Goal: Transaction & Acquisition: Download file/media

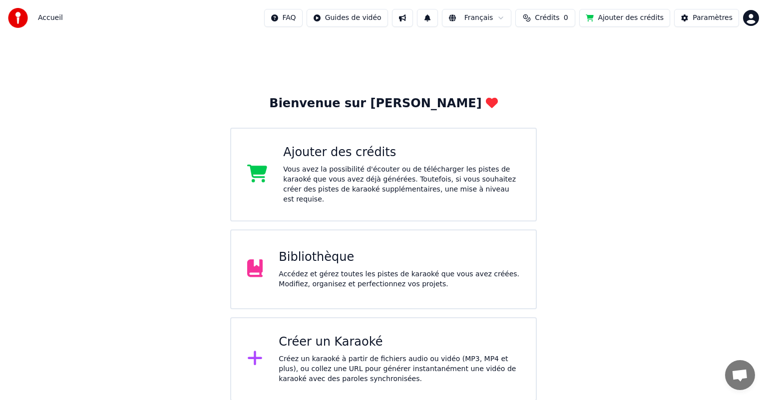
click at [339, 254] on div "Bibliothèque" at bounding box center [399, 258] width 241 height 16
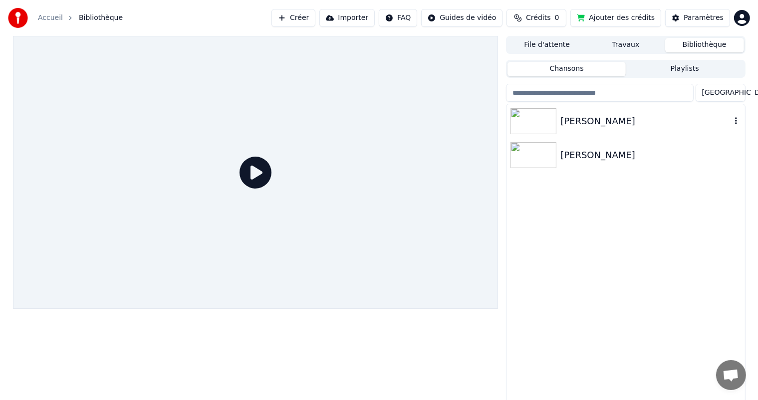
click at [536, 124] on img at bounding box center [534, 121] width 46 height 26
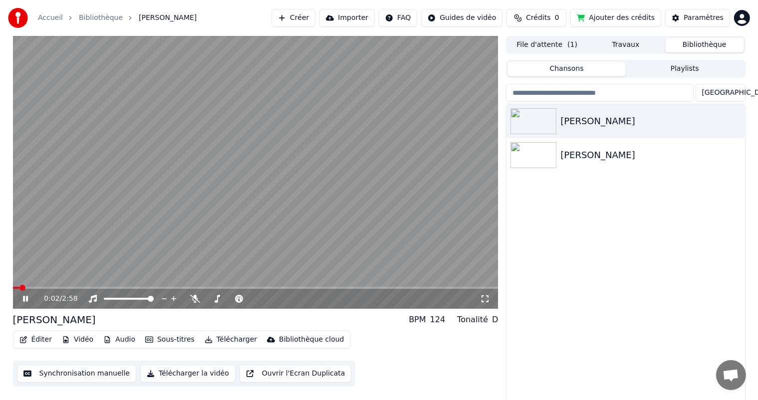
click at [26, 298] on icon at bounding box center [25, 299] width 5 height 6
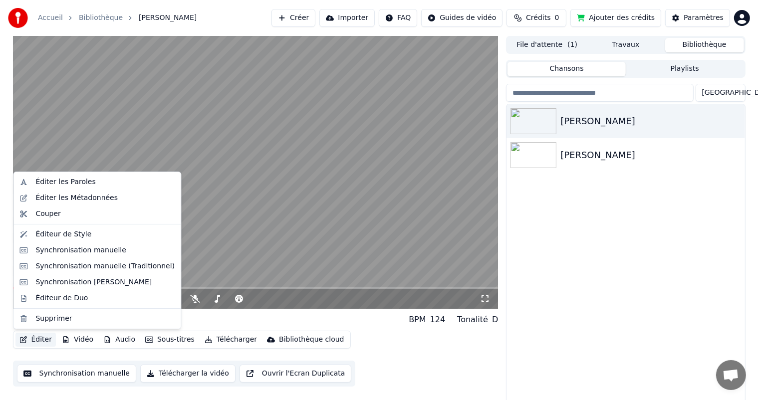
click at [41, 340] on button "Éditer" at bounding box center [35, 340] width 40 height 14
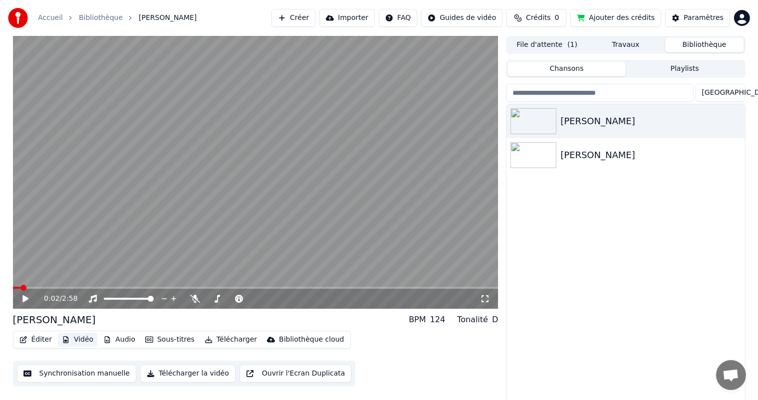
click at [78, 343] on button "Vidéo" at bounding box center [77, 340] width 39 height 14
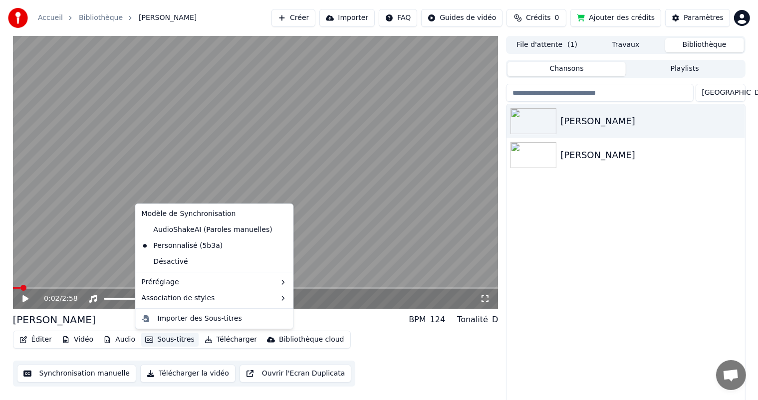
click at [158, 339] on button "Sous-titres" at bounding box center [169, 340] width 57 height 14
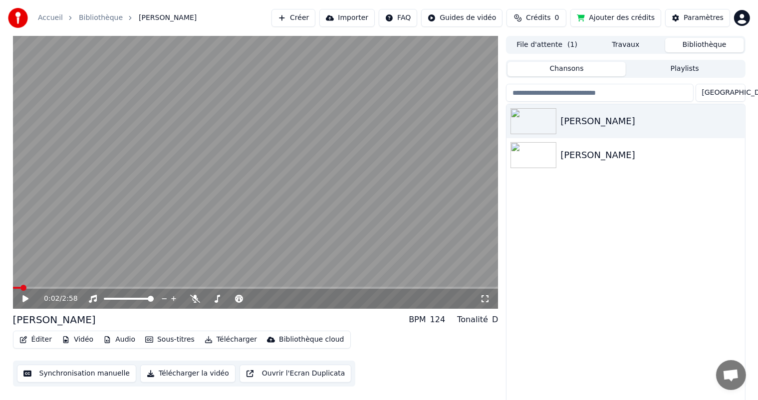
click at [98, 374] on button "Synchronisation manuelle" at bounding box center [77, 374] width 120 height 18
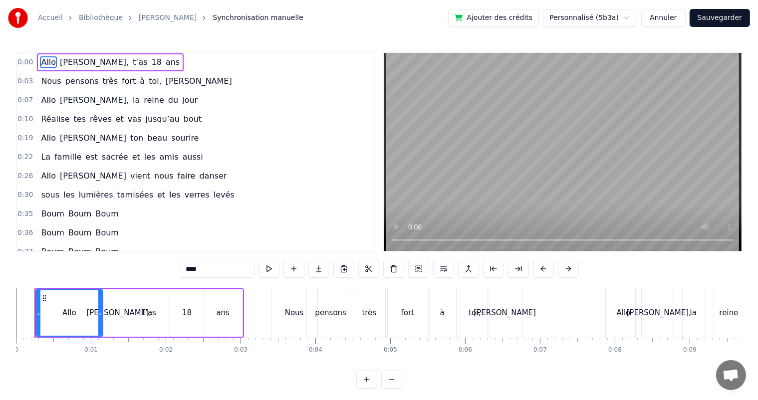
click at [675, 18] on button "Annuler" at bounding box center [663, 18] width 44 height 18
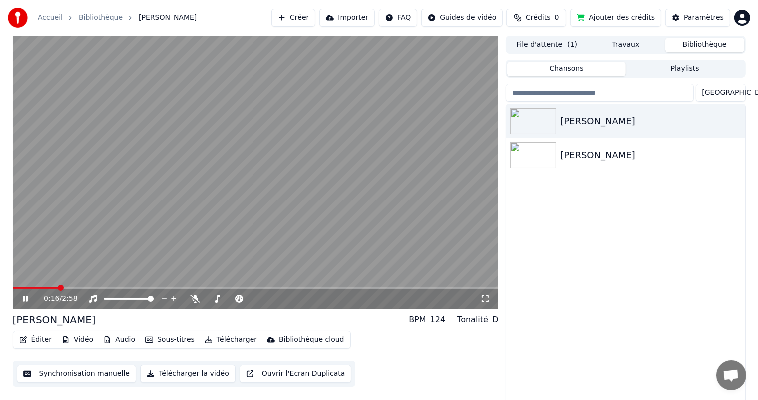
click at [24, 298] on icon at bounding box center [32, 299] width 23 height 8
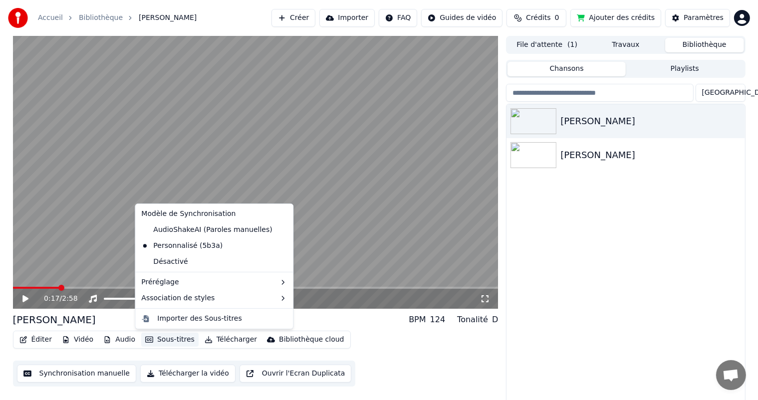
click at [155, 341] on button "Sous-titres" at bounding box center [169, 340] width 57 height 14
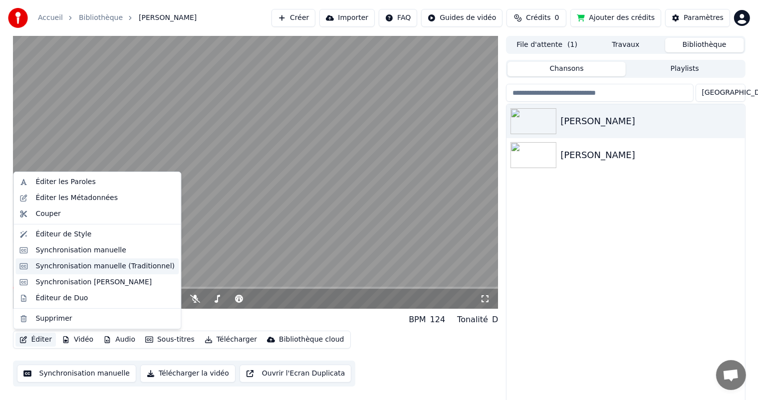
click at [66, 268] on div "Synchronisation manuelle (Traditionnel)" at bounding box center [104, 267] width 139 height 10
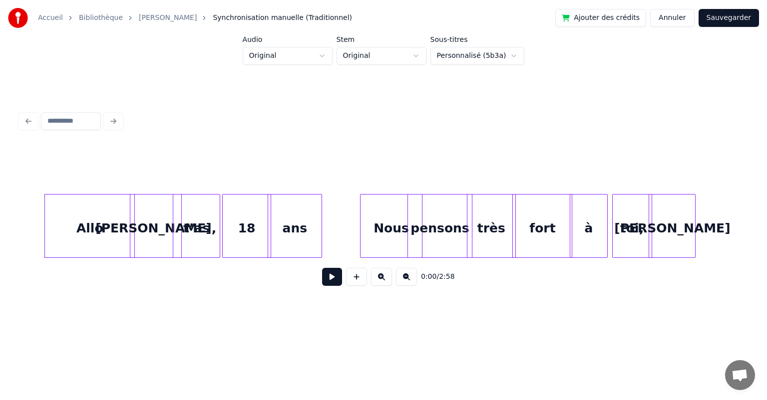
click at [668, 19] on button "Annuler" at bounding box center [672, 18] width 44 height 18
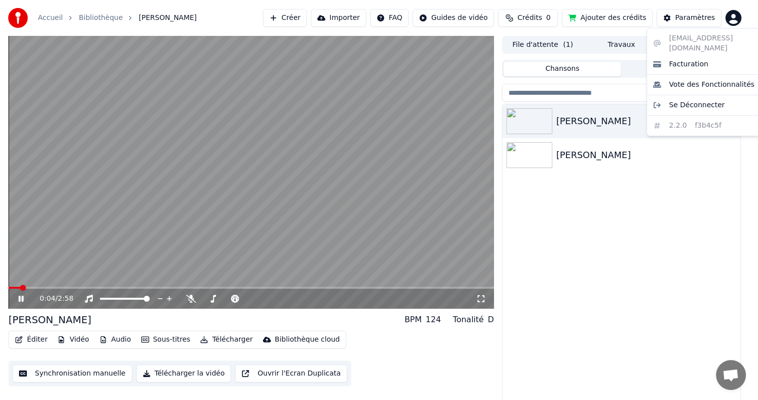
click at [745, 21] on html "Accueil Bibliothèque [PERSON_NAME] Importer FAQ Guides de vidéo Crédits 0 Ajout…" at bounding box center [379, 200] width 758 height 400
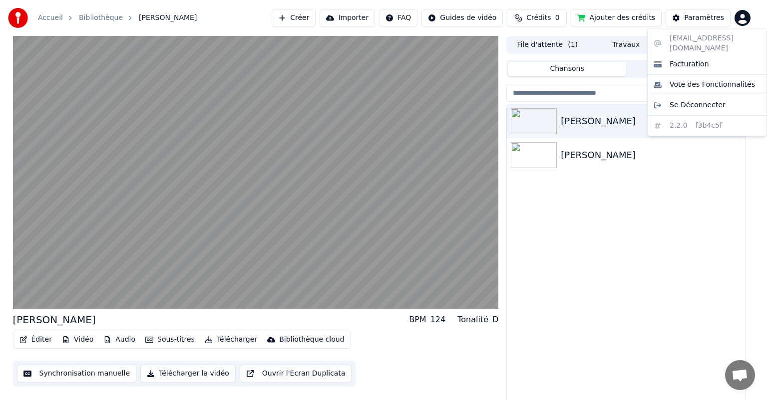
click at [745, 22] on html "Accueil Bibliothèque [PERSON_NAME] Importer FAQ Guides de vidéo Crédits 0 Ajout…" at bounding box center [383, 200] width 767 height 400
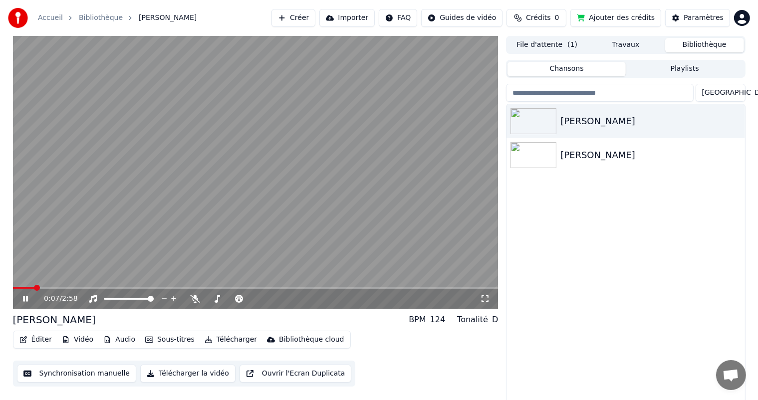
click at [26, 300] on icon at bounding box center [25, 299] width 5 height 6
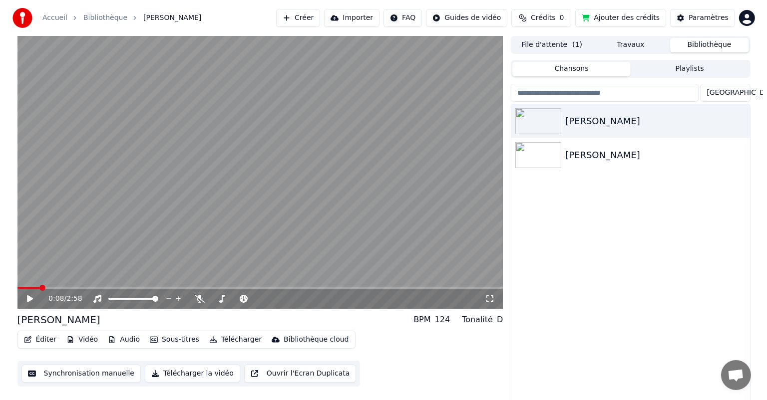
scroll to position [4, 0]
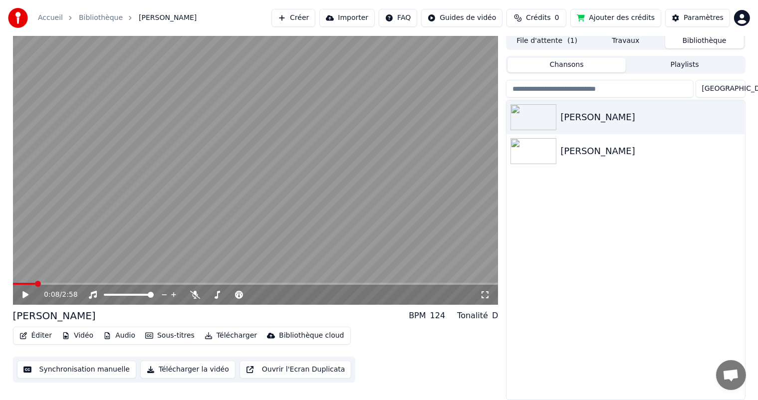
click at [256, 370] on button "Ouvrir l'Ecran Duplicata" at bounding box center [296, 370] width 112 height 18
click at [24, 293] on icon at bounding box center [25, 295] width 5 height 6
click at [39, 336] on button "Éditer" at bounding box center [35, 336] width 40 height 14
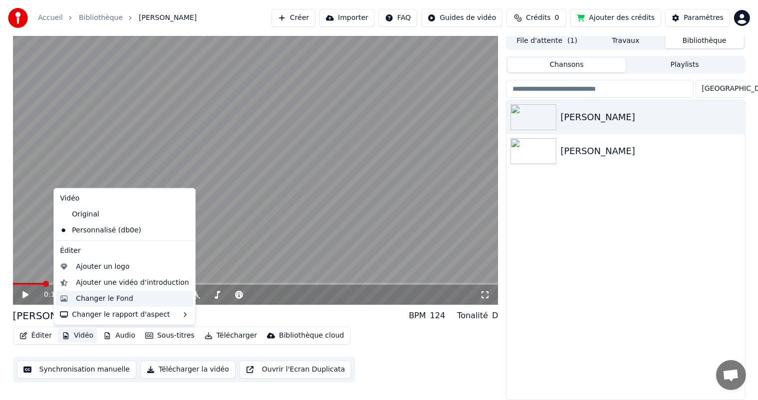
click at [114, 297] on div "Changer le Fond" at bounding box center [104, 299] width 57 height 10
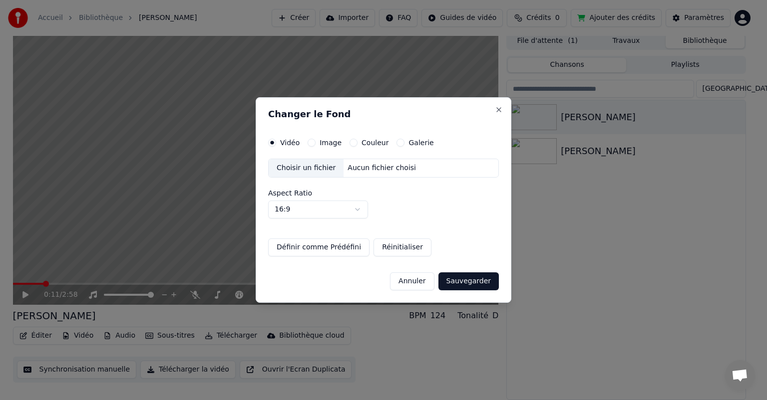
click at [291, 142] on label "Vidéo" at bounding box center [289, 142] width 19 height 7
click at [276, 142] on button "Vidéo" at bounding box center [272, 143] width 8 height 8
click at [311, 167] on div "Choisir un fichier" at bounding box center [306, 168] width 75 height 18
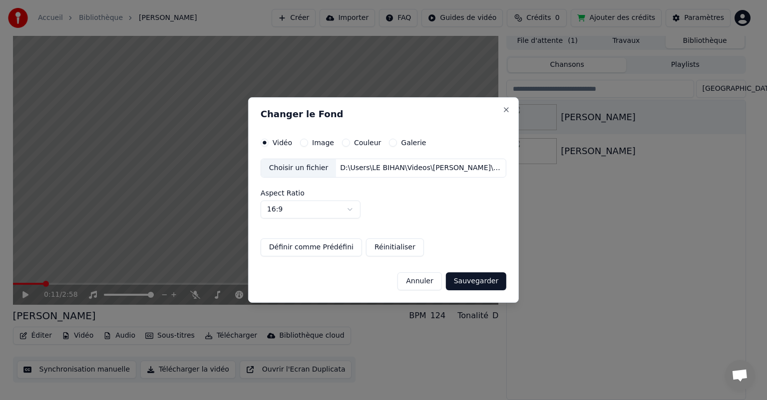
click at [473, 282] on button "Sauvegarder" at bounding box center [476, 282] width 60 height 18
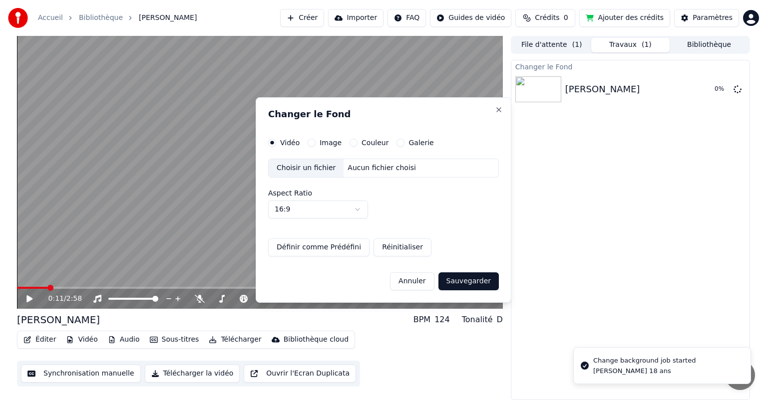
scroll to position [0, 0]
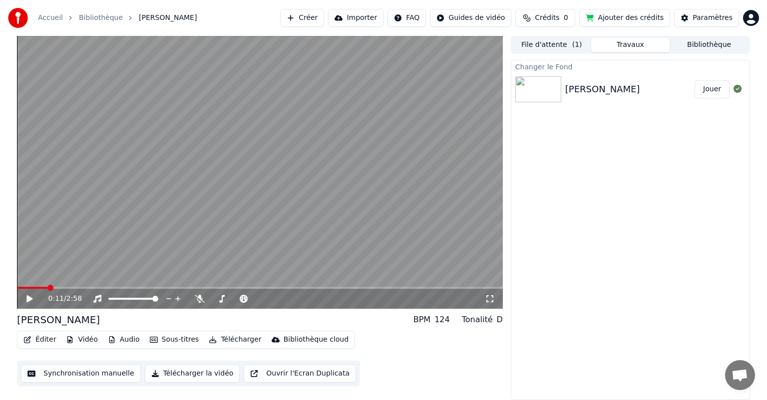
click at [712, 88] on button "Jouer" at bounding box center [711, 89] width 35 height 18
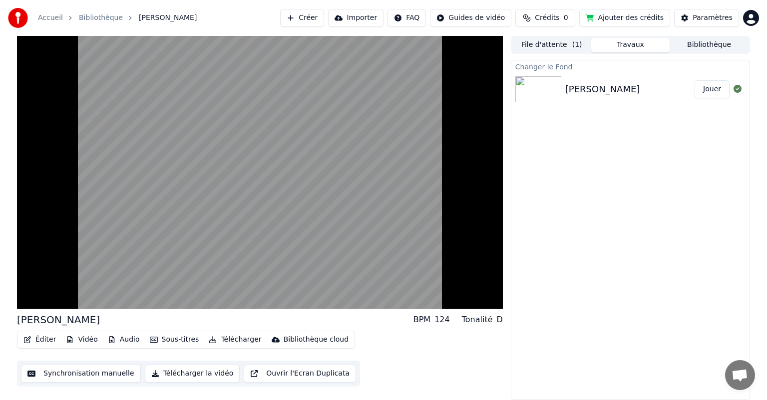
click at [552, 42] on button "File d'attente ( 1 )" at bounding box center [551, 45] width 79 height 14
click at [629, 44] on button "Travaux" at bounding box center [630, 45] width 79 height 14
click at [545, 66] on div "Changer le Fond" at bounding box center [630, 66] width 238 height 12
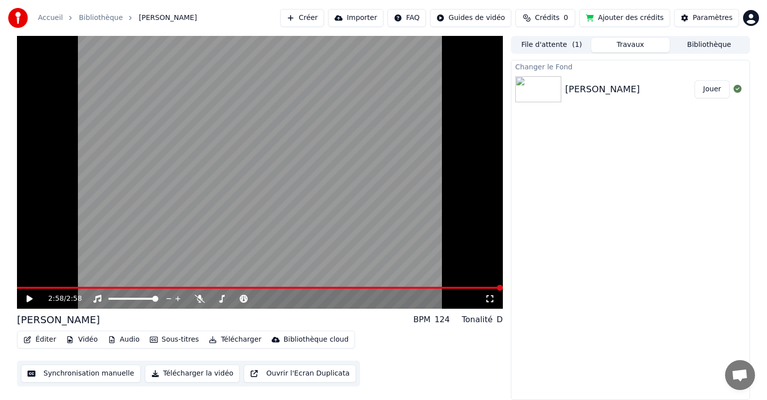
click at [525, 68] on div "Changer le Fond" at bounding box center [630, 66] width 238 height 12
click at [707, 90] on button "Jouer" at bounding box center [711, 89] width 35 height 18
click at [359, 287] on span at bounding box center [260, 288] width 486 height 2
click at [388, 291] on span at bounding box center [387, 288] width 6 height 6
click at [432, 288] on span at bounding box center [260, 288] width 486 height 2
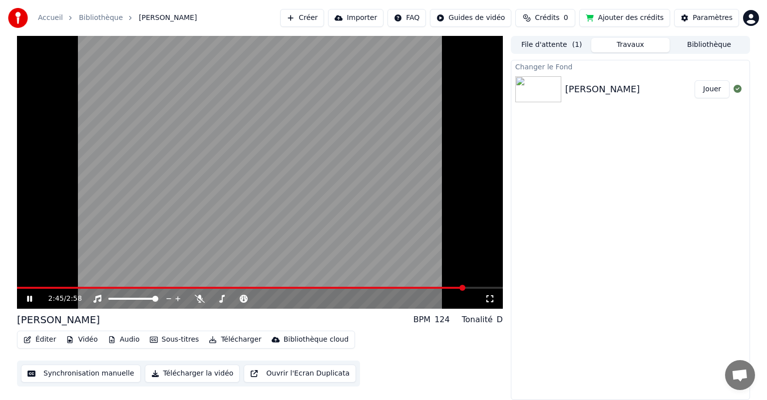
click at [464, 288] on span at bounding box center [260, 288] width 486 height 2
click at [480, 289] on span at bounding box center [260, 288] width 486 height 2
click at [453, 285] on span at bounding box center [452, 288] width 6 height 6
click at [469, 291] on span at bounding box center [468, 288] width 6 height 6
click at [475, 290] on span at bounding box center [473, 288] width 6 height 6
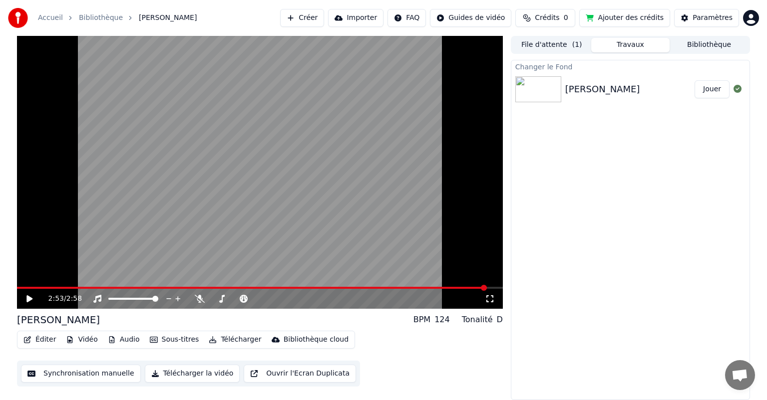
click at [487, 291] on span at bounding box center [484, 288] width 6 height 6
click at [464, 285] on span at bounding box center [462, 288] width 6 height 6
click at [469, 291] on span at bounding box center [468, 288] width 6 height 6
click at [471, 286] on span at bounding box center [470, 288] width 6 height 6
click at [475, 288] on span at bounding box center [473, 288] width 6 height 6
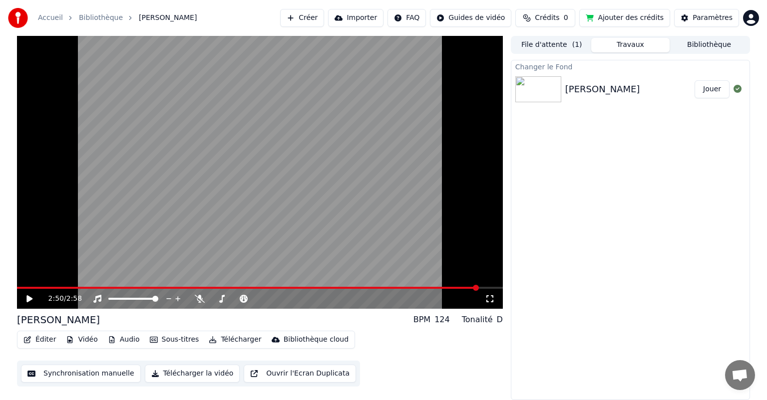
click at [479, 291] on span at bounding box center [476, 288] width 6 height 6
click at [377, 286] on span at bounding box center [374, 288] width 6 height 6
click at [342, 291] on span at bounding box center [341, 288] width 6 height 6
click at [354, 290] on span at bounding box center [352, 288] width 6 height 6
click at [30, 295] on icon at bounding box center [36, 299] width 23 height 8
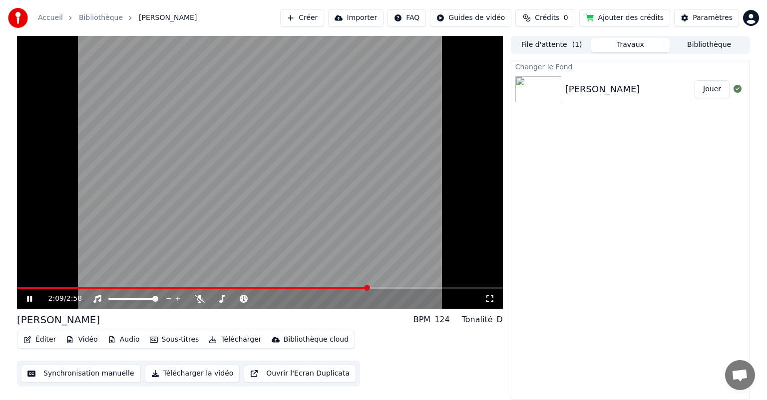
click at [29, 295] on icon at bounding box center [36, 299] width 23 height 8
click at [27, 341] on icon "button" at bounding box center [27, 339] width 8 height 7
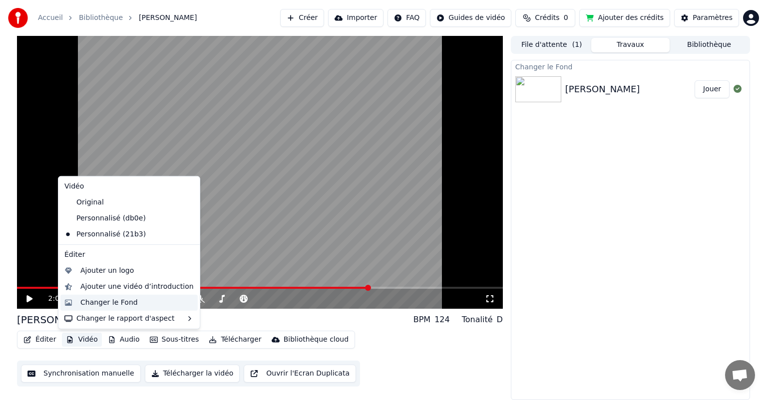
click at [99, 305] on div "Changer le Fond" at bounding box center [108, 303] width 57 height 10
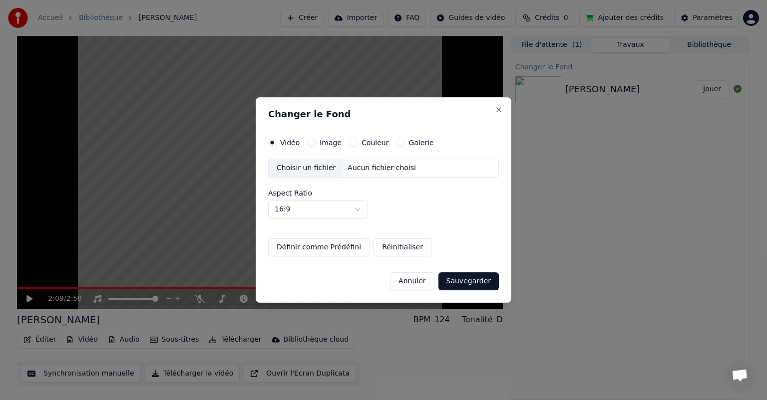
click at [302, 169] on div "Choisir un fichier" at bounding box center [306, 168] width 75 height 18
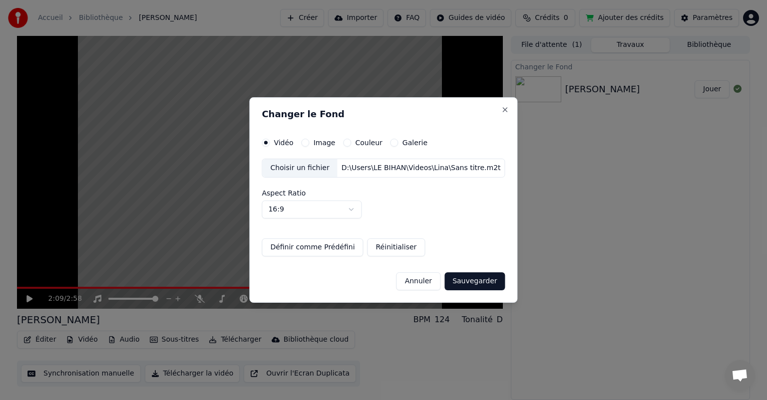
click at [472, 282] on button "Sauvegarder" at bounding box center [474, 282] width 60 height 18
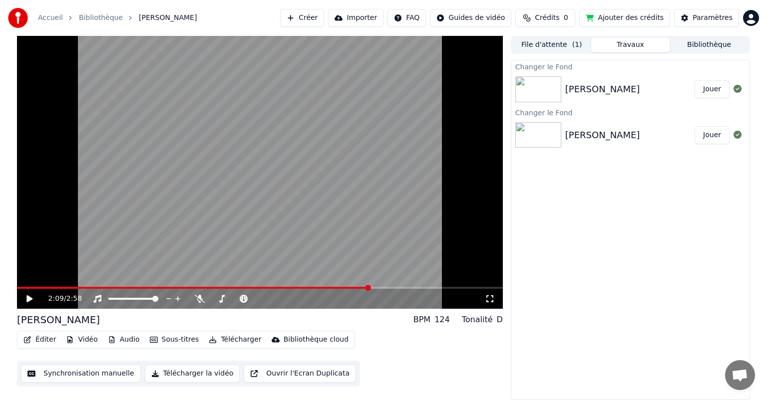
click at [711, 91] on button "Jouer" at bounding box center [711, 89] width 35 height 18
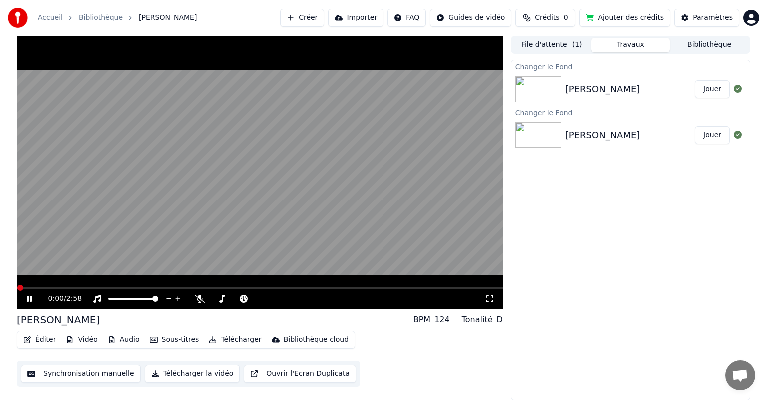
click at [225, 289] on span at bounding box center [260, 288] width 486 height 2
click at [30, 299] on icon at bounding box center [29, 299] width 5 height 6
click at [601, 235] on div "Changer le Fond [PERSON_NAME] Jouer Changer le Fond [PERSON_NAME]" at bounding box center [630, 230] width 239 height 340
click at [31, 301] on icon at bounding box center [36, 299] width 23 height 8
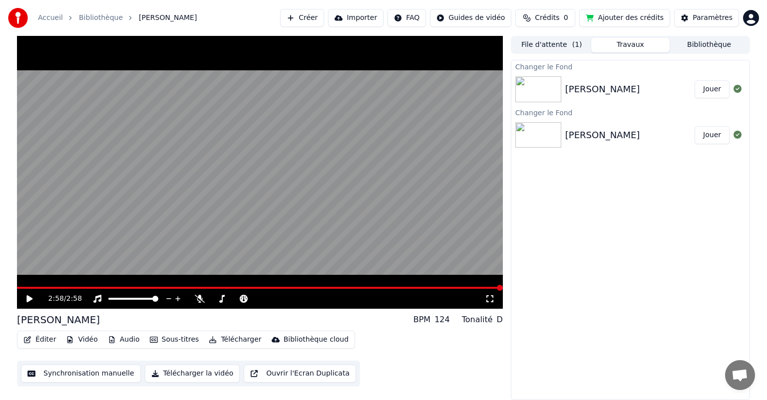
click at [162, 375] on button "Télécharger la vidéo" at bounding box center [192, 374] width 95 height 18
click at [703, 92] on button "Afficher" at bounding box center [707, 89] width 44 height 18
